Goal: Transaction & Acquisition: Purchase product/service

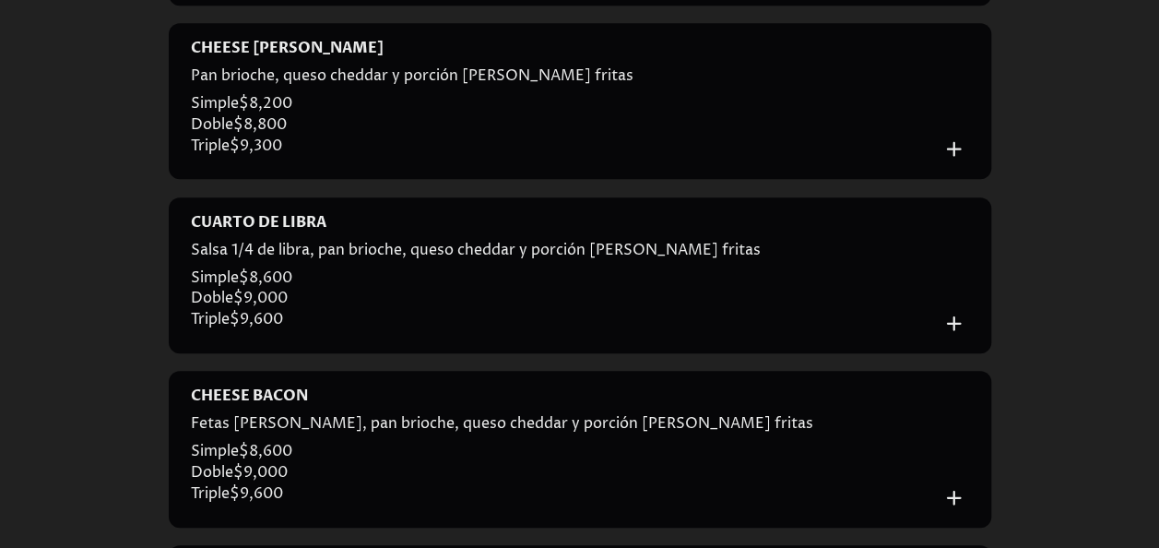
scroll to position [683, 0]
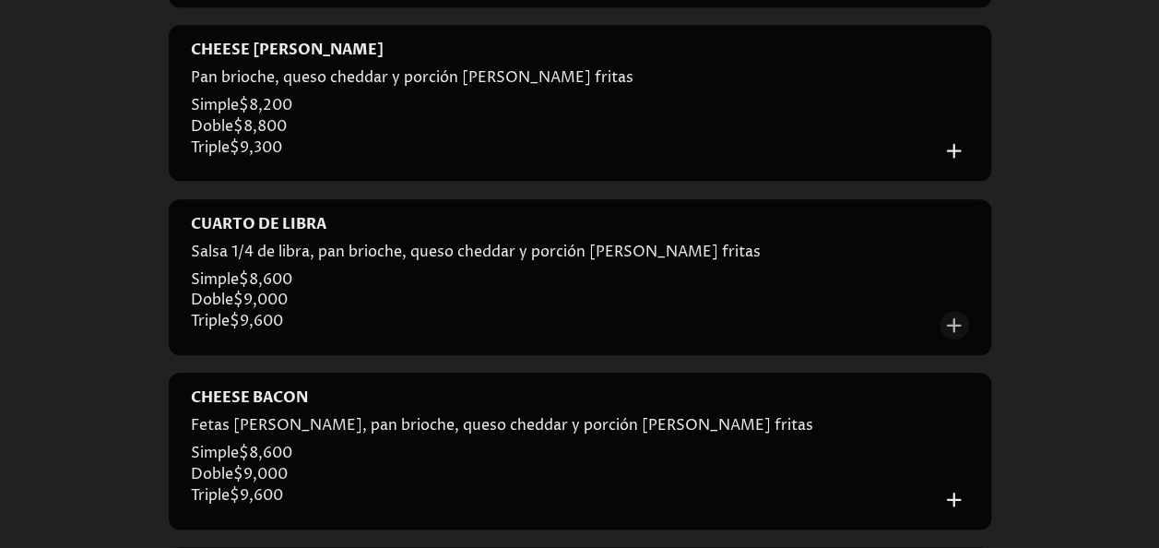
click at [947, 329] on icon "Añadir al carrito" at bounding box center [954, 325] width 25 height 25
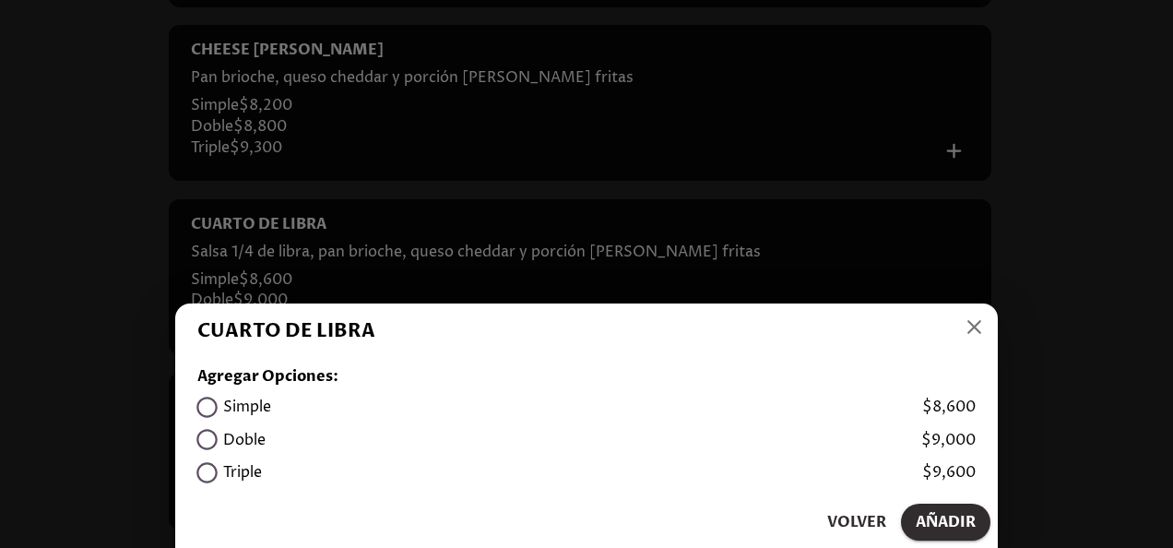
click at [925, 509] on span "Añadir" at bounding box center [946, 522] width 60 height 26
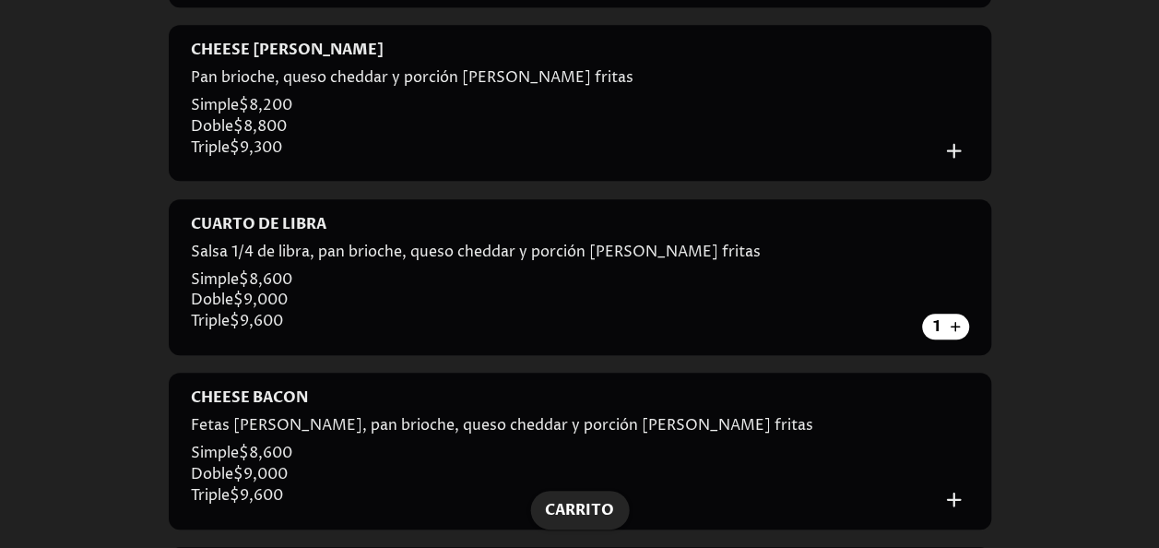
click at [574, 509] on span "Carrito" at bounding box center [579, 510] width 69 height 26
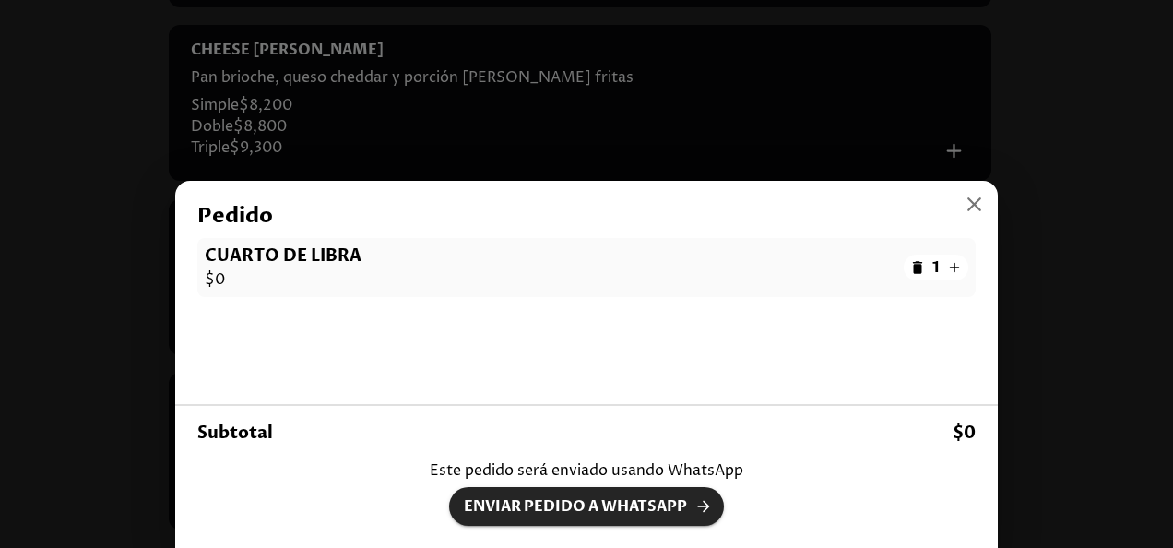
click at [616, 500] on span "Enviar pedido a WhatsApp" at bounding box center [586, 506] width 245 height 26
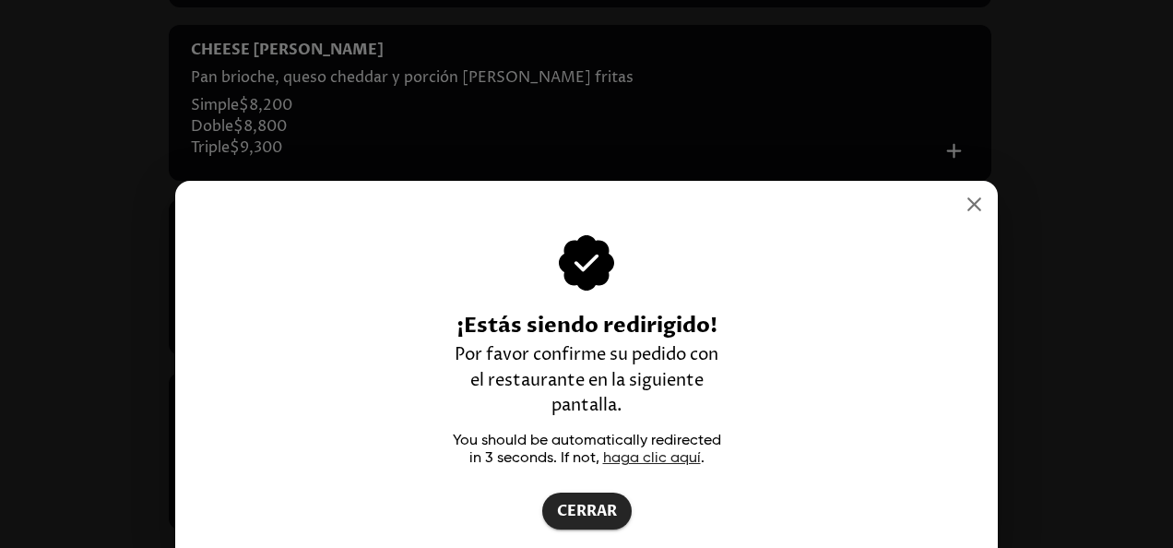
click at [975, 199] on icon "button" at bounding box center [974, 204] width 25 height 25
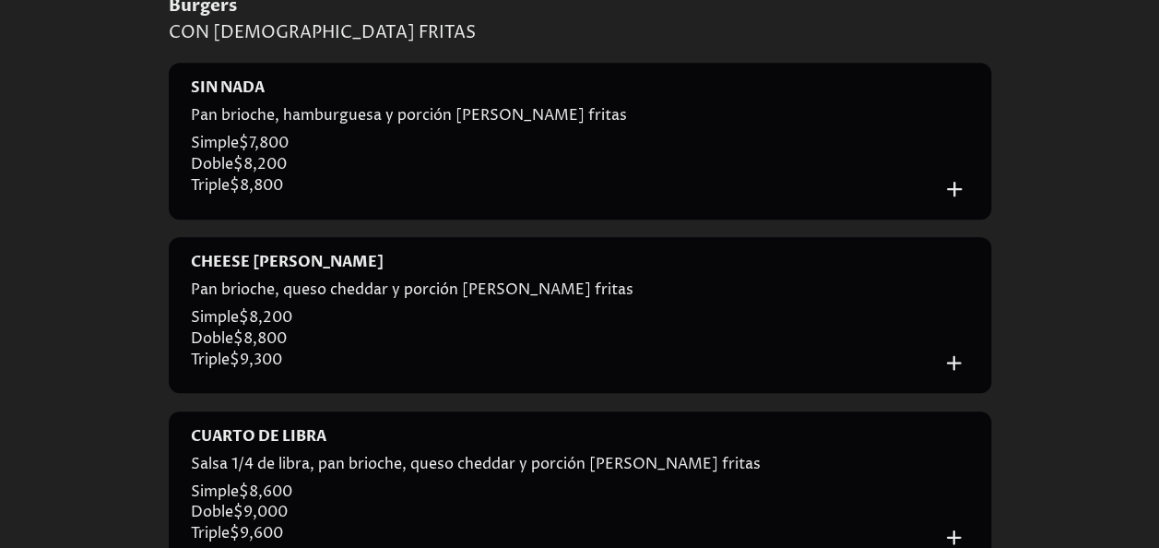
scroll to position [0, 0]
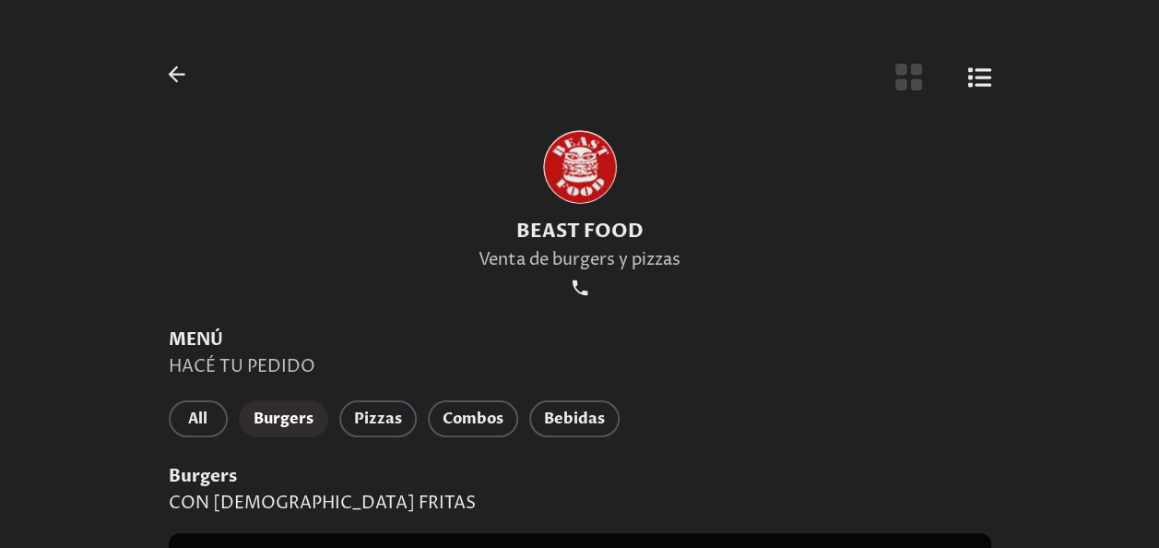
click at [915, 79] on icon "Botón de vista de cuadrícula" at bounding box center [909, 77] width 27 height 27
click at [480, 423] on span "Combos" at bounding box center [473, 419] width 61 height 26
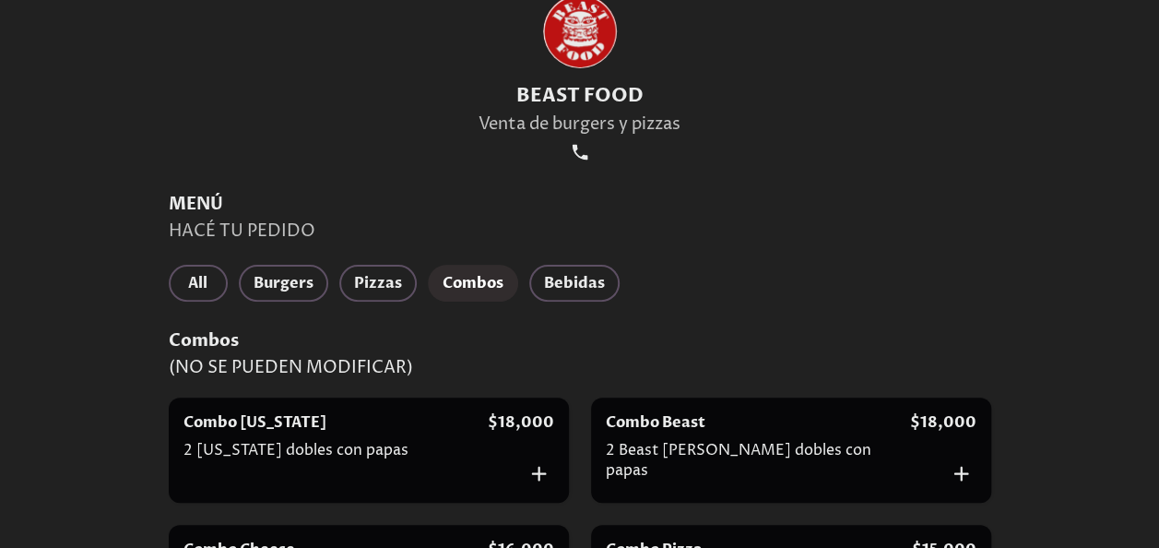
scroll to position [135, 0]
click at [271, 279] on span "Burgers" at bounding box center [284, 284] width 60 height 26
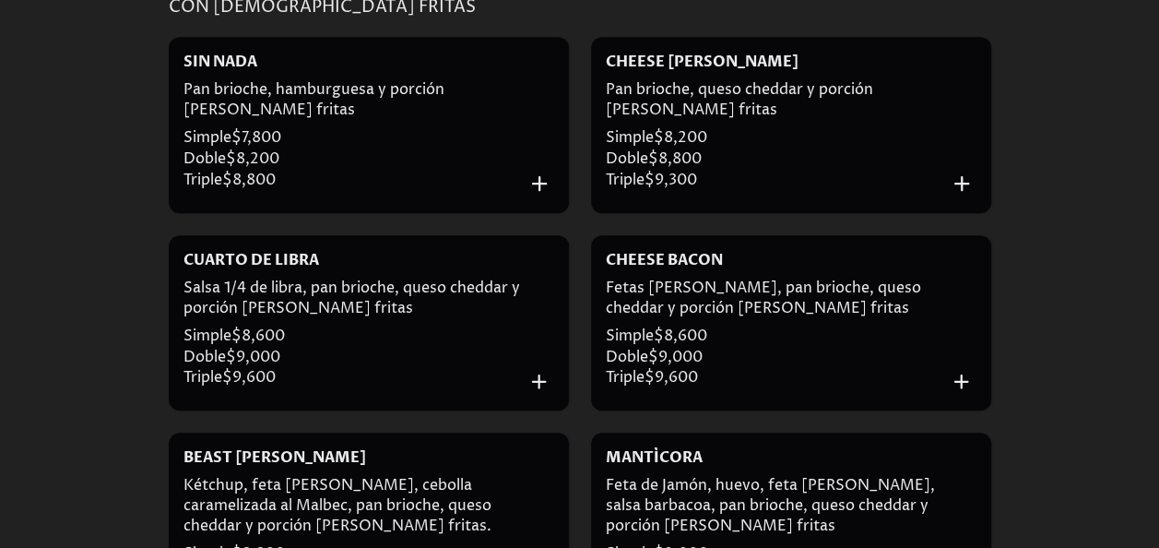
scroll to position [481, 0]
